Goal: Task Accomplishment & Management: Use online tool/utility

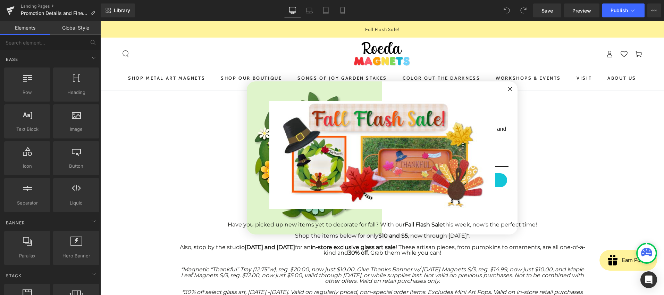
click at [507, 90] on circle "Close dialog" at bounding box center [510, 89] width 8 height 8
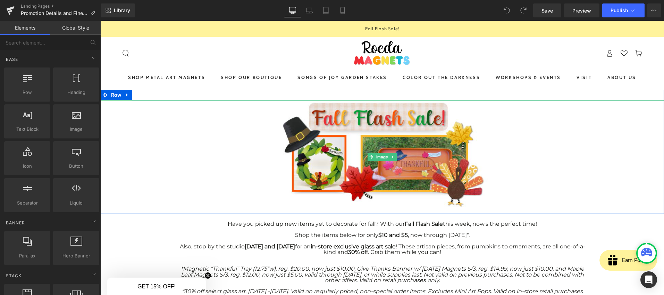
scroll to position [13, 0]
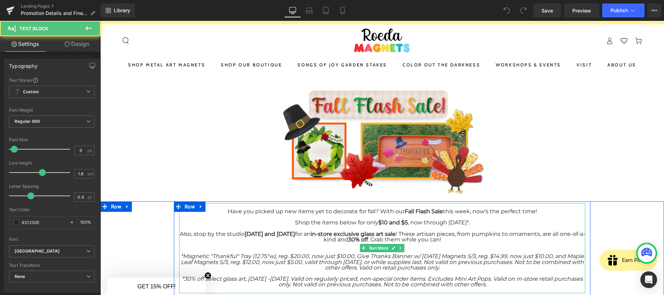
click at [452, 228] on div at bounding box center [383, 228] width 406 height 6
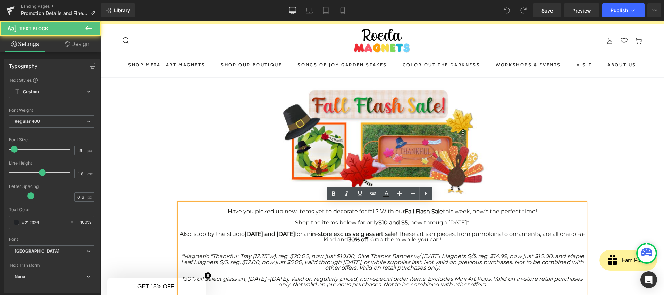
drag, startPoint x: 452, startPoint y: 241, endPoint x: 221, endPoint y: 204, distance: 234.2
click at [221, 204] on div "Have you picked up new items yet to decorate for fall? With our Fall Flash Sale…" at bounding box center [383, 245] width 406 height 84
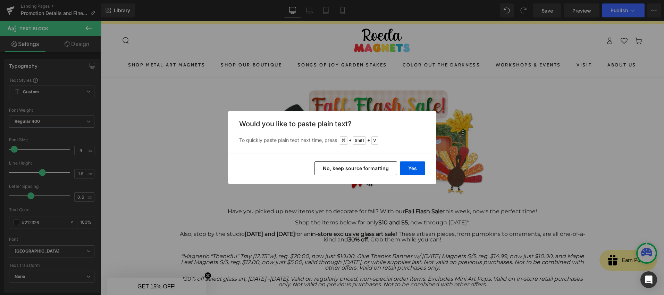
click at [364, 162] on button "No, keep source formatting" at bounding box center [356, 168] width 83 height 14
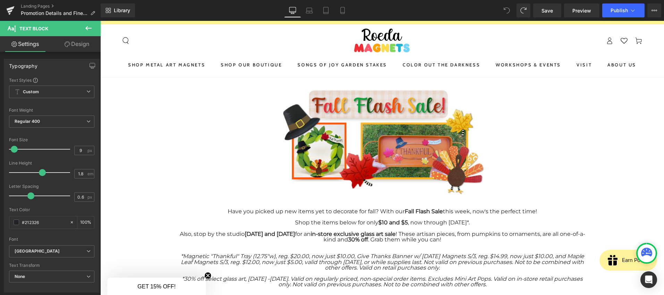
click at [442, 229] on div at bounding box center [383, 228] width 406 height 6
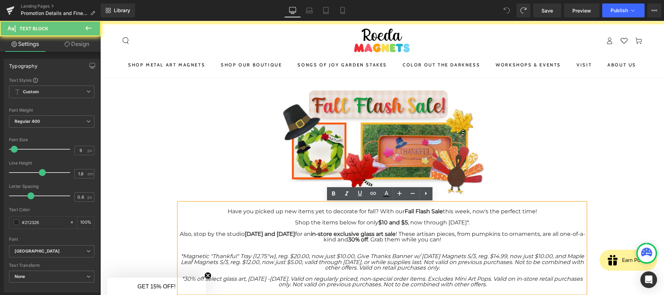
drag, startPoint x: 455, startPoint y: 237, endPoint x: 237, endPoint y: 205, distance: 220.1
click at [237, 205] on div "Have you picked up new items yet to decorate for fall? With our Fall Flash Sale…" at bounding box center [383, 245] width 406 height 84
drag, startPoint x: 220, startPoint y: 209, endPoint x: 470, endPoint y: 239, distance: 251.4
click at [470, 239] on div "Have you picked up new items yet to decorate for fall? With our Fall Flash Sale…" at bounding box center [383, 245] width 406 height 84
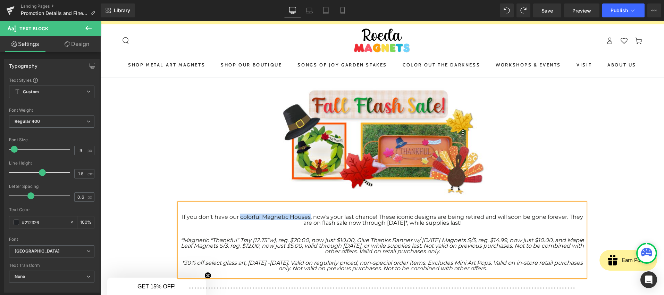
drag, startPoint x: 239, startPoint y: 218, endPoint x: 308, endPoint y: 219, distance: 69.5
click at [308, 219] on font "If you don't have our colorful Magnetic Houses, now's your last chance! These i…" at bounding box center [383, 219] width 402 height 13
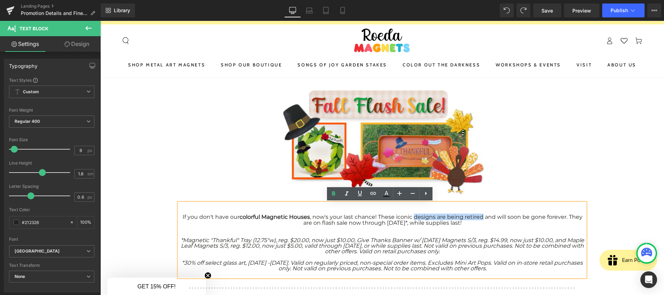
drag, startPoint x: 413, startPoint y: 216, endPoint x: 482, endPoint y: 217, distance: 69.1
click at [482, 217] on font "If you don't have our colorful Magnetic Houses , now's your last chance! These …" at bounding box center [383, 219] width 400 height 13
drag, startPoint x: 314, startPoint y: 222, endPoint x: 340, endPoint y: 225, distance: 26.2
click at [340, 225] on font "If you don't have our colorful Magnetic Houses , now's your last chance! These …" at bounding box center [382, 219] width 397 height 13
click at [374, 251] on icon "*Magnetic "Thankful" Tray (12.75"w), reg. $20.00, now just $10.00, Give Thanks …" at bounding box center [383, 246] width 404 height 18
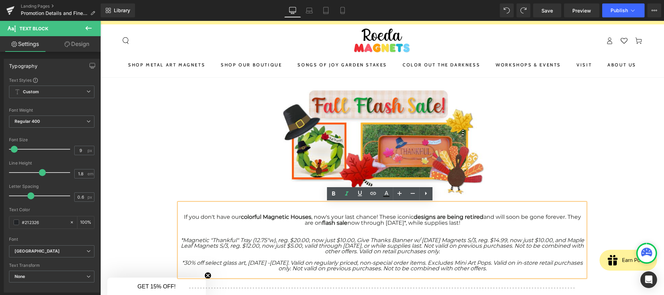
drag, startPoint x: 516, startPoint y: 268, endPoint x: 170, endPoint y: 238, distance: 347.2
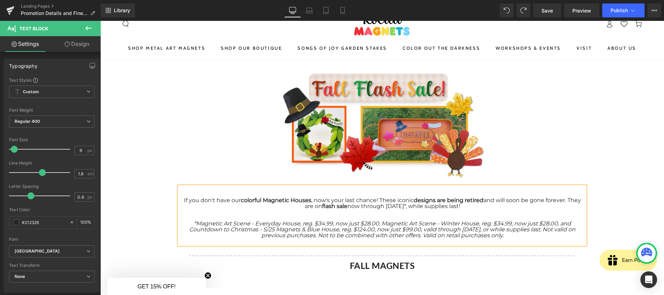
scroll to position [32, 0]
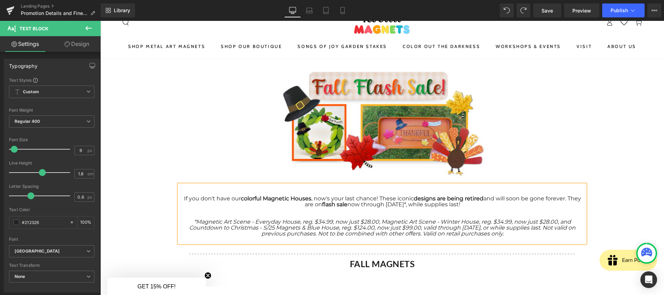
click at [357, 259] on b "FALL MAGNETS" at bounding box center [382, 263] width 65 height 10
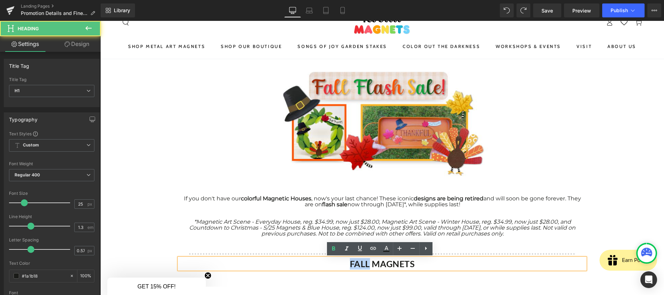
click at [357, 259] on b "FALL MAGNETS" at bounding box center [382, 263] width 65 height 10
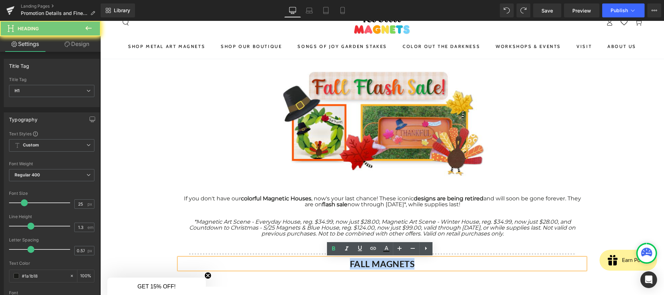
click at [357, 259] on b "FALL MAGNETS" at bounding box center [382, 263] width 65 height 10
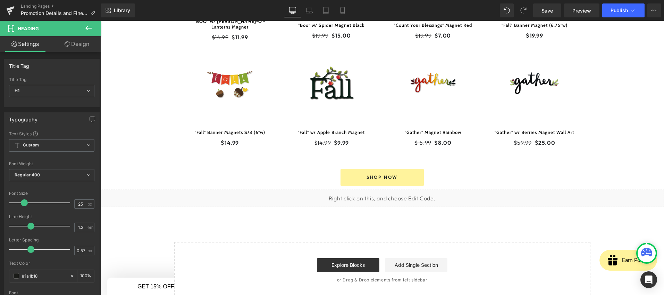
scroll to position [405, 0]
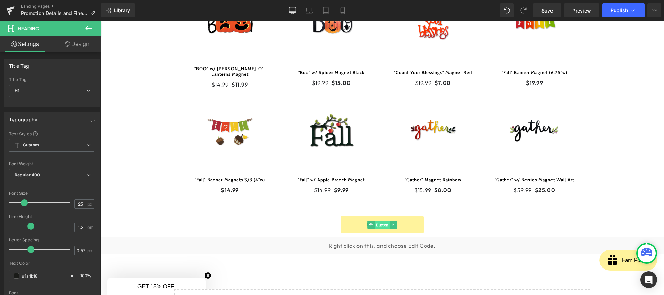
click at [379, 221] on span "Button" at bounding box center [382, 225] width 15 height 8
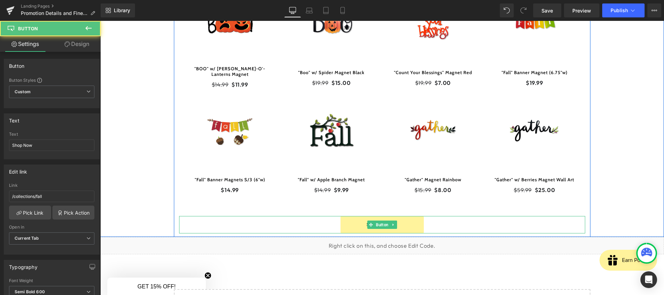
click at [377, 218] on link "Shop Now" at bounding box center [382, 224] width 83 height 17
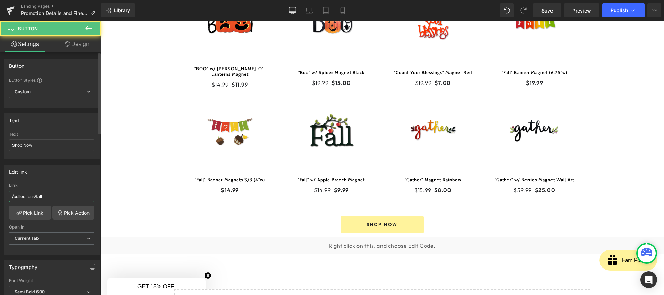
click at [58, 193] on input "/collections/fall" at bounding box center [51, 195] width 85 height 11
paste input "[URL][DOMAIN_NAME]"
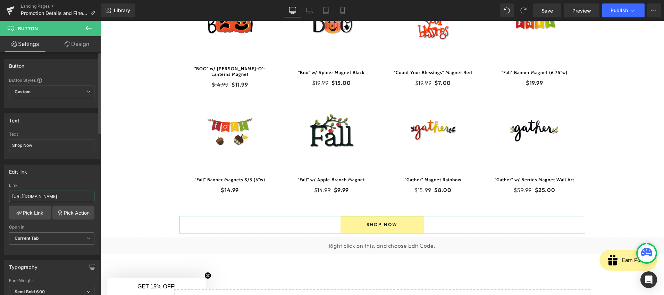
scroll to position [0, 6]
type input "[URL][DOMAIN_NAME]"
click at [44, 176] on div "Edit link" at bounding box center [51, 171] width 95 height 13
click at [36, 212] on link "Pick Link" at bounding box center [30, 212] width 42 height 14
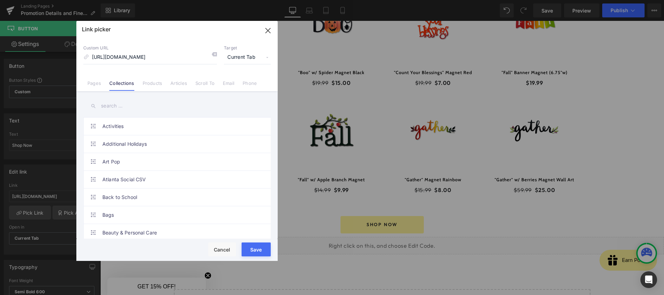
click at [124, 109] on input "text" at bounding box center [177, 106] width 188 height 16
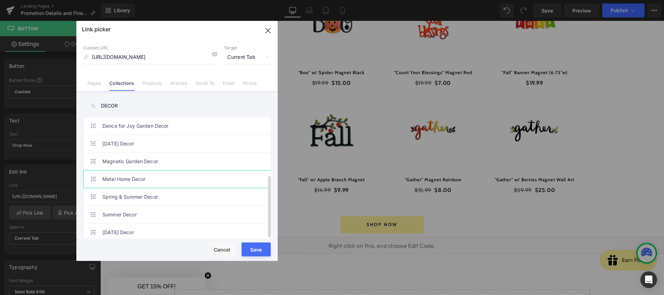
type input "DECOR"
click at [149, 179] on link "Metal Home Decor" at bounding box center [178, 178] width 153 height 17
type input "/collections/decor"
click at [248, 245] on button "Save" at bounding box center [256, 249] width 29 height 14
type input "/collections/decor"
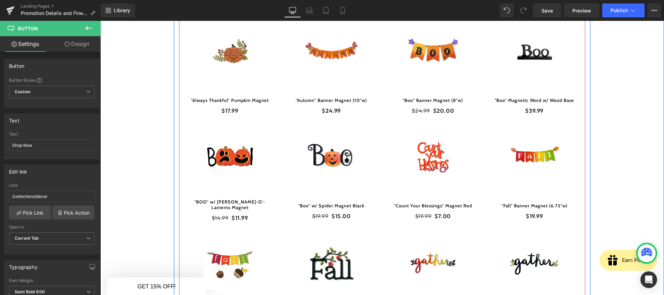
scroll to position [265, 0]
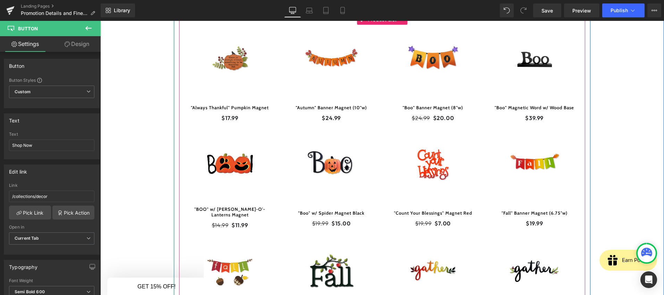
click at [383, 145] on div "Sale Off (P) Image "Count Your Blessings" Magnet Red (P) Title $19.99 $7.00 (P)…" at bounding box center [433, 182] width 102 height 105
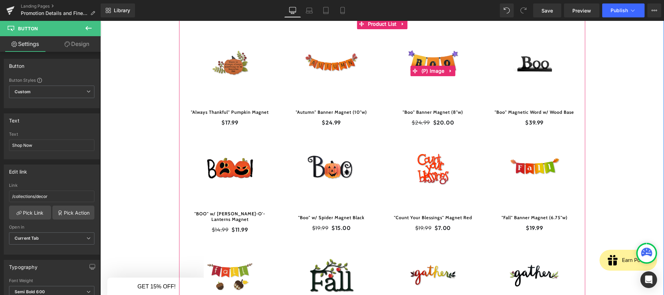
scroll to position [254, 0]
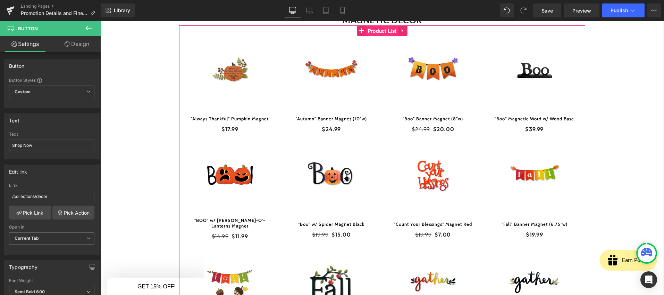
click at [383, 33] on span "Product List" at bounding box center [382, 31] width 32 height 10
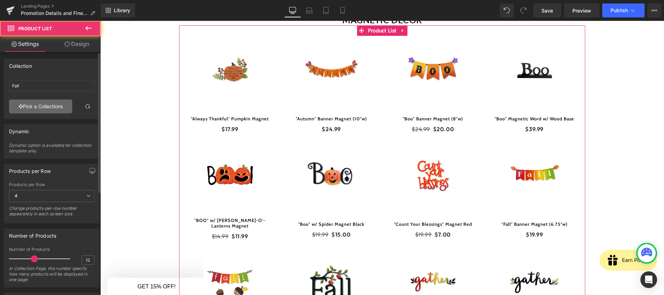
click at [22, 104] on link "Pick a Collections" at bounding box center [40, 106] width 63 height 14
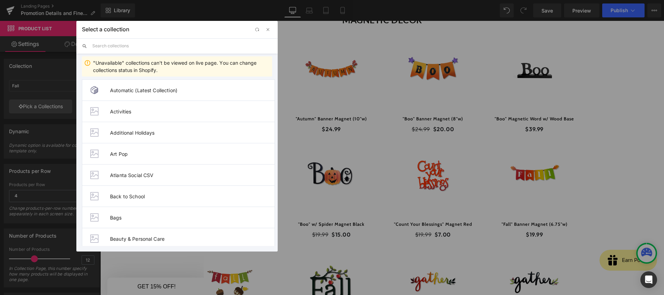
click at [110, 50] on input "text" at bounding box center [182, 45] width 180 height 15
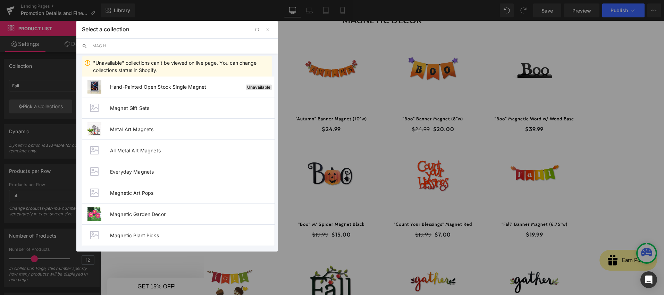
scroll to position [0, 0]
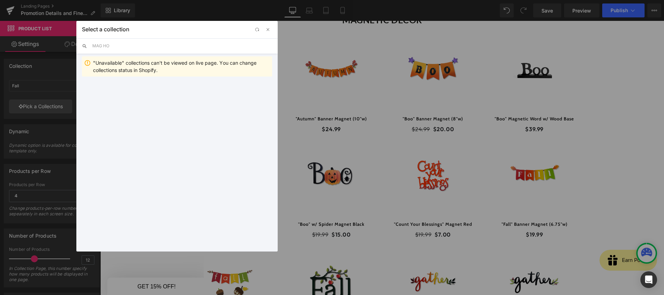
click at [116, 49] on input "MAG HO" at bounding box center [182, 45] width 180 height 15
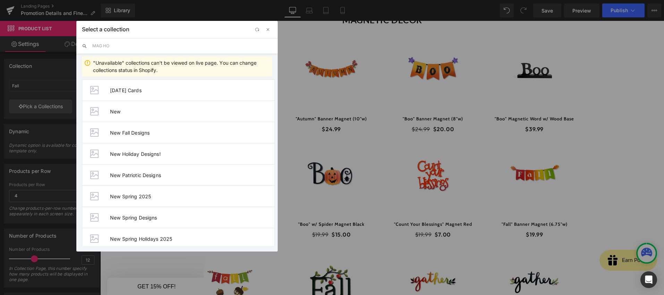
click at [116, 49] on input "MAG HO" at bounding box center [182, 45] width 180 height 15
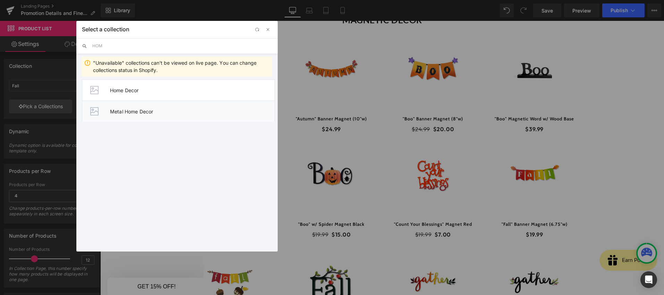
type input "HOM"
click at [142, 108] on span "Metal Home Decor" at bounding box center [192, 111] width 165 height 6
type input "Metal Home Decor"
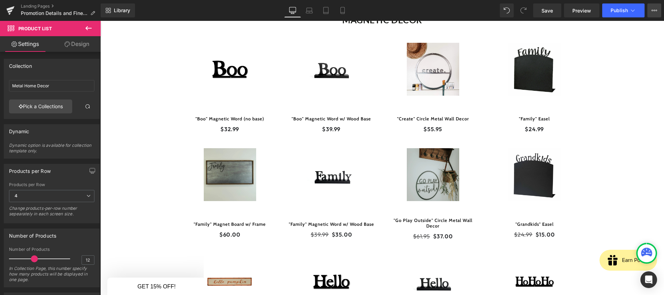
click at [650, 11] on button "View Live Page View with current Template Save Template to Library Schedule Pub…" at bounding box center [655, 10] width 14 height 14
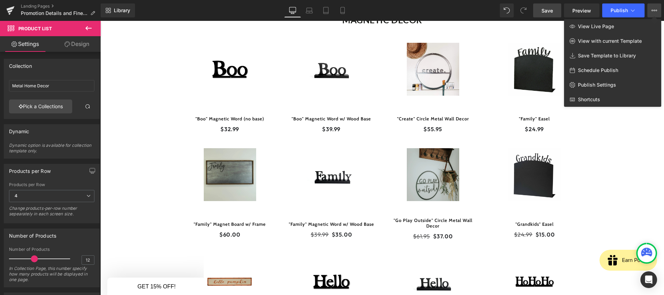
click at [558, 11] on link "Save" at bounding box center [548, 10] width 28 height 14
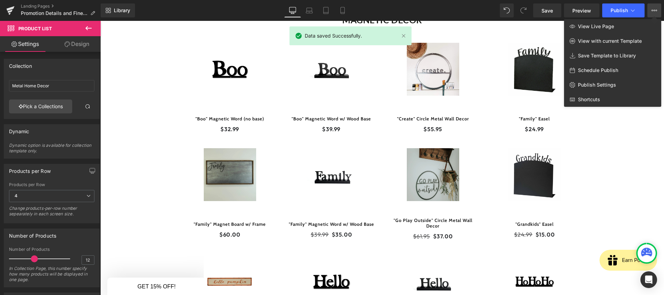
click at [606, 71] on span "Schedule Publish" at bounding box center [598, 70] width 40 height 6
select select
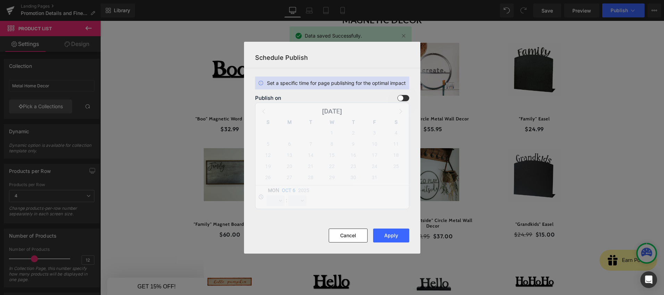
click at [407, 99] on span at bounding box center [404, 98] width 12 height 6
click at [0, 0] on input "checkbox" at bounding box center [0, 0] width 0 height 0
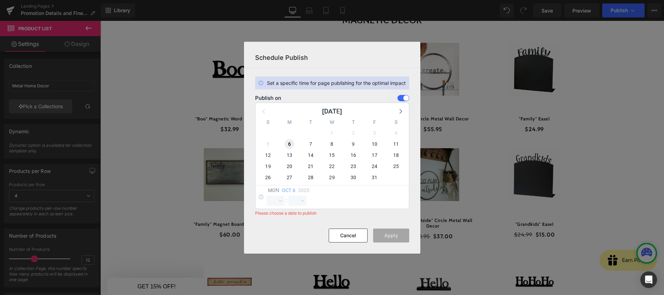
click at [289, 146] on span "6" at bounding box center [290, 144] width 10 height 10
select select "20"
select select "51"
click at [278, 200] on select "00 01 02 03 04 05 06 07 08 09 10 11 12 13 14 15 16 17 18 19 20 21 22 23" at bounding box center [276, 200] width 18 height 10
click at [267, 195] on select "00 01 02 03 04 05 06 07 08 09 10 11 12 13 14 15 16 17 18 19 20 21 22 23" at bounding box center [276, 200] width 18 height 10
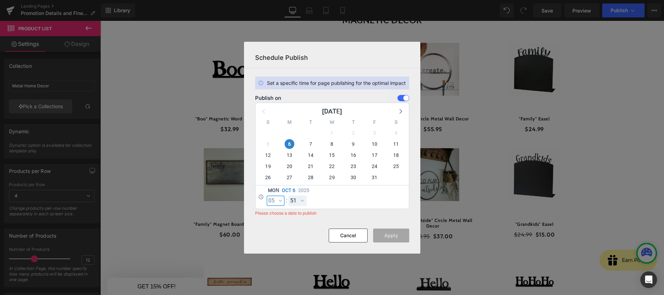
select select "5"
click at [390, 234] on button "Apply" at bounding box center [391, 235] width 36 height 14
click at [309, 145] on span "7" at bounding box center [311, 144] width 10 height 10
click at [392, 232] on button "Apply" at bounding box center [391, 235] width 36 height 14
click at [395, 238] on button "Apply" at bounding box center [391, 235] width 36 height 14
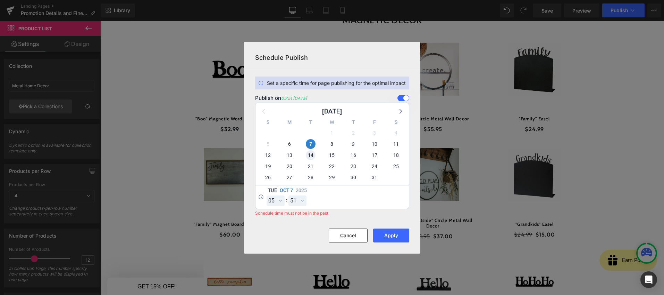
click at [308, 158] on span "14" at bounding box center [311, 155] width 10 height 10
click at [309, 144] on span "7" at bounding box center [311, 144] width 10 height 10
click at [283, 199] on select "00 01 02 03 04 05 06 07 08 09 10 11 12 13 14 15 16 17 18 19 20 21 22 23" at bounding box center [276, 200] width 18 height 10
click at [267, 195] on select "00 01 02 03 04 05 06 07 08 09 10 11 12 13 14 15 16 17 18 19 20 21 22 23" at bounding box center [276, 200] width 18 height 10
click at [316, 203] on div "[DATE] 00 01 02 03 04 05 06 07 08 09 10 11 12 13 14 15 16 17 18 19 20 21 22 23 …" at bounding box center [333, 197] width 154 height 24
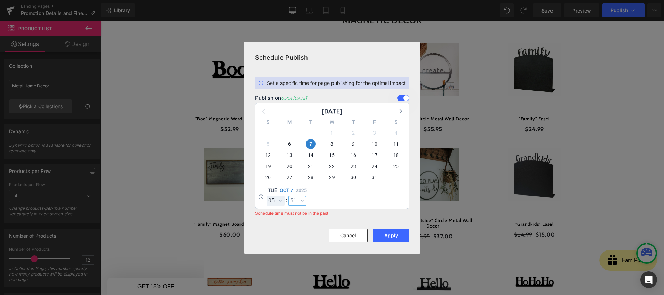
click at [300, 203] on select "00 01 02 03 04 05 06 07 08 09 10 11 12 13 14 15 16 17 18 19 20 21 22 23 24 25 2…" at bounding box center [298, 200] width 18 height 10
click at [289, 195] on select "00 01 02 03 04 05 06 07 08 09 10 11 12 13 14 15 16 17 18 19 20 21 22 23 24 25 2…" at bounding box center [298, 200] width 18 height 10
select select "40"
click at [346, 205] on div "[DATE] 00 01 02 03 04 05 06 07 08 09 10 11 12 13 14 15 16 17 18 19 20 21 22 23 …" at bounding box center [333, 197] width 154 height 24
click at [356, 230] on button "Cancel" at bounding box center [348, 235] width 39 height 14
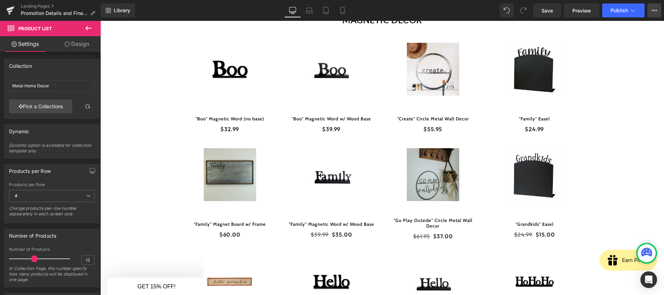
click at [654, 15] on button "View Live Page View with current Template Save Template to Library Schedule Pub…" at bounding box center [655, 10] width 14 height 14
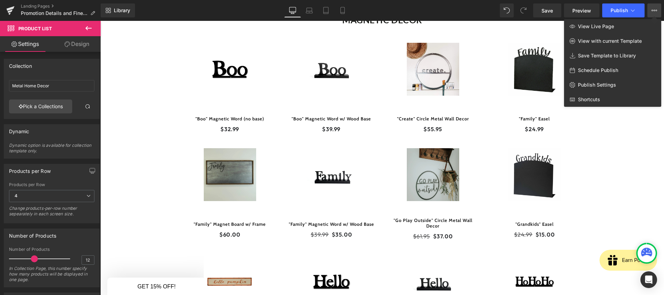
click at [604, 73] on span "Schedule Publish" at bounding box center [598, 70] width 40 height 6
select select
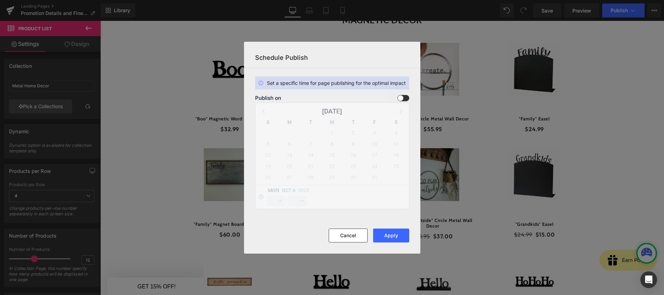
click at [398, 100] on label at bounding box center [404, 98] width 12 height 6
click at [0, 0] on input "checkbox" at bounding box center [0, 0] width 0 height 0
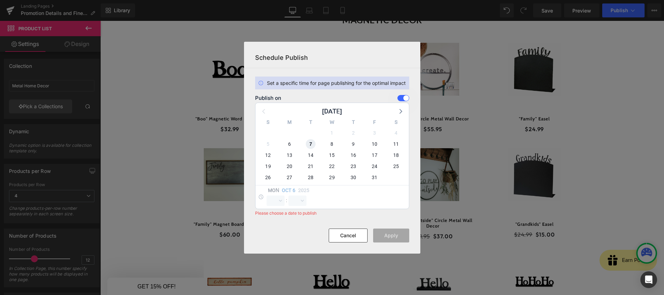
click at [313, 142] on span "7" at bounding box center [311, 144] width 10 height 10
select select "20"
select select "52"
click at [276, 203] on select "00 01 02 03 04 05 06 07 08 09 10 11 12 13 14 15 16 17 18 19 20 21 22 23" at bounding box center [276, 200] width 18 height 10
click at [267, 195] on select "00 01 02 03 04 05 06 07 08 09 10 11 12 13 14 15 16 17 18 19 20 21 22 23" at bounding box center [276, 200] width 18 height 10
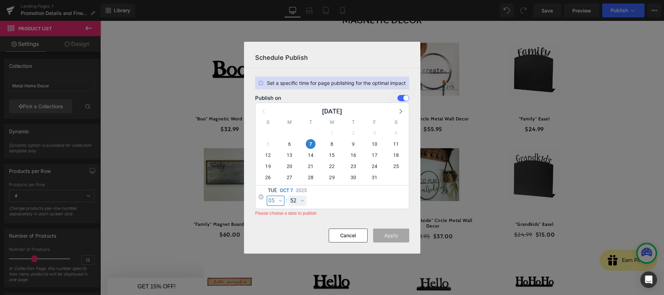
select select "5"
click at [400, 235] on button "Apply" at bounding box center [391, 235] width 36 height 14
